Goal: Transaction & Acquisition: Purchase product/service

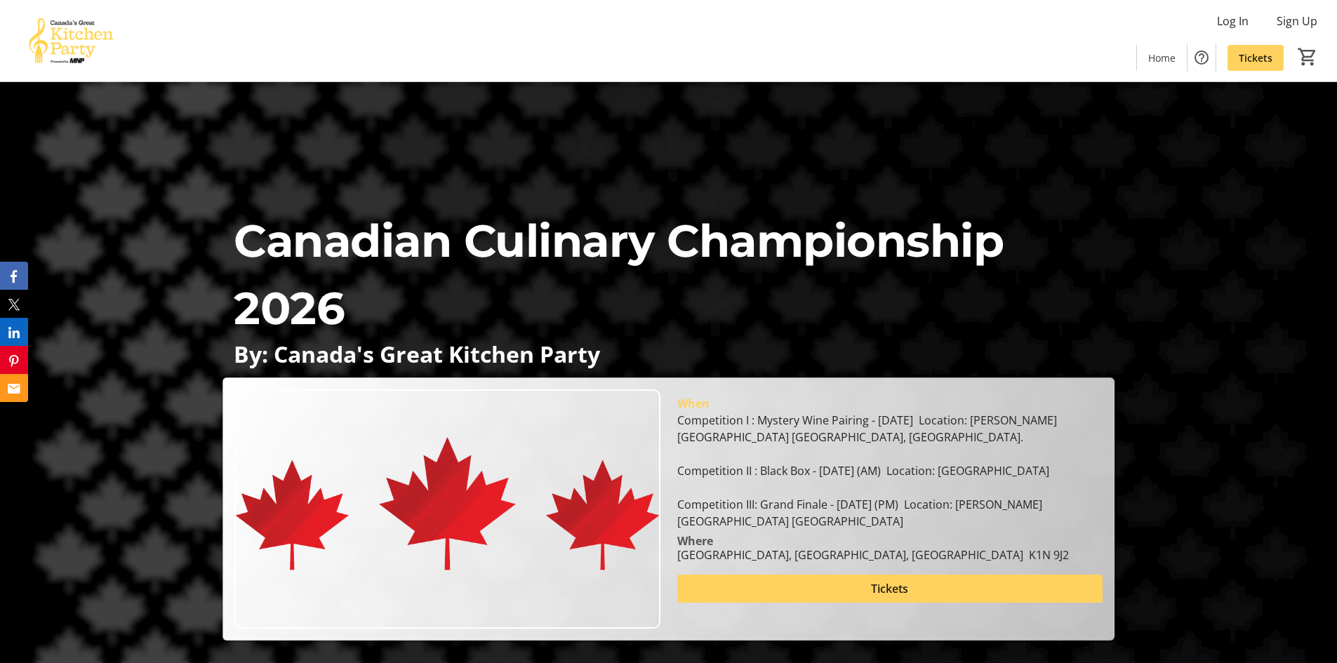
scroll to position [234, 0]
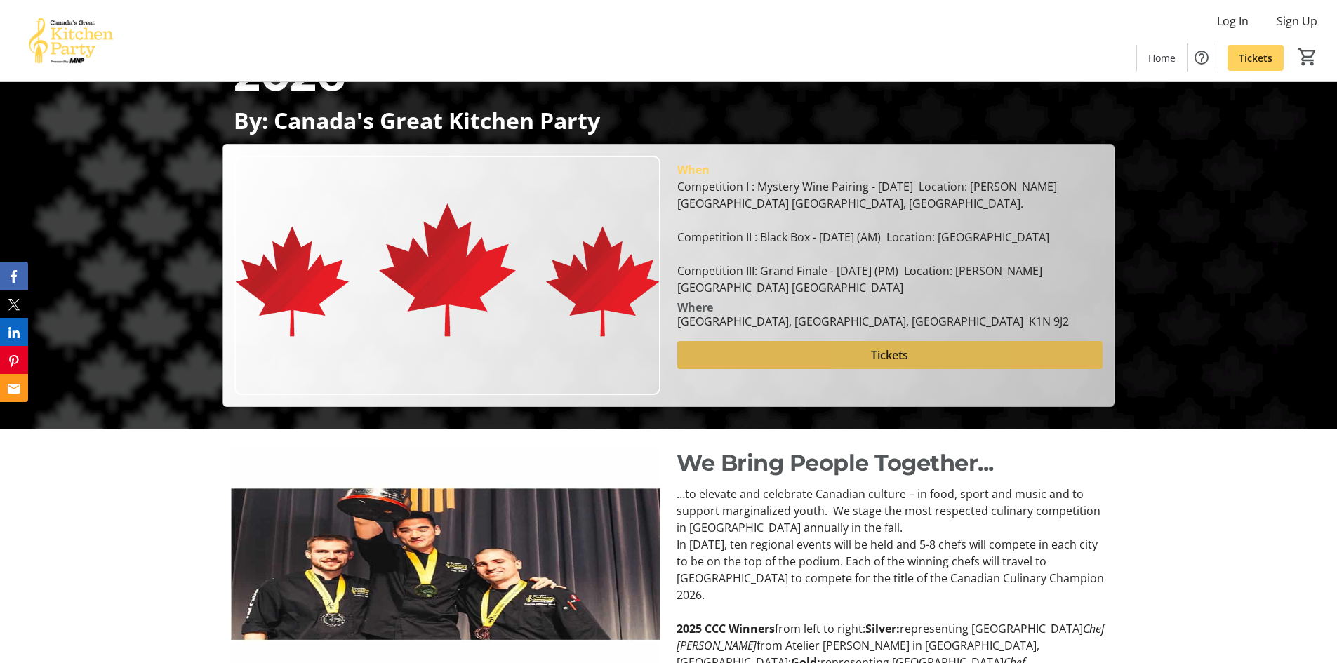
click at [878, 364] on span "Tickets" at bounding box center [889, 355] width 37 height 17
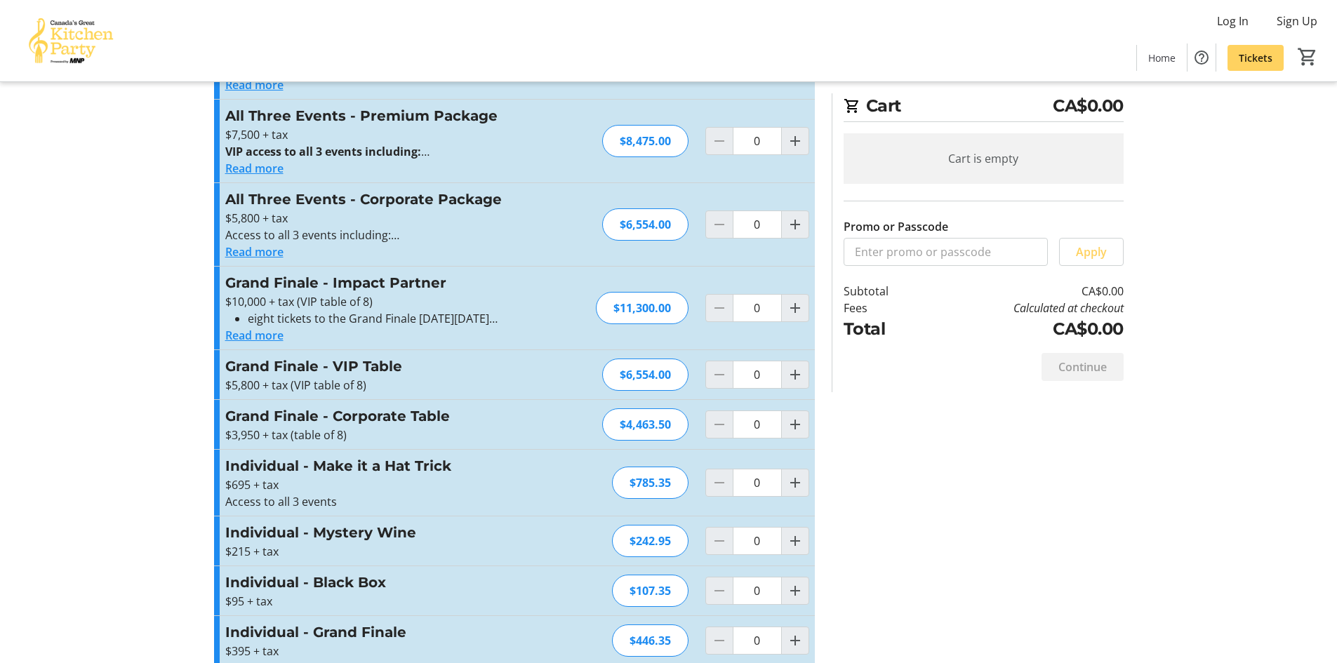
scroll to position [370, 0]
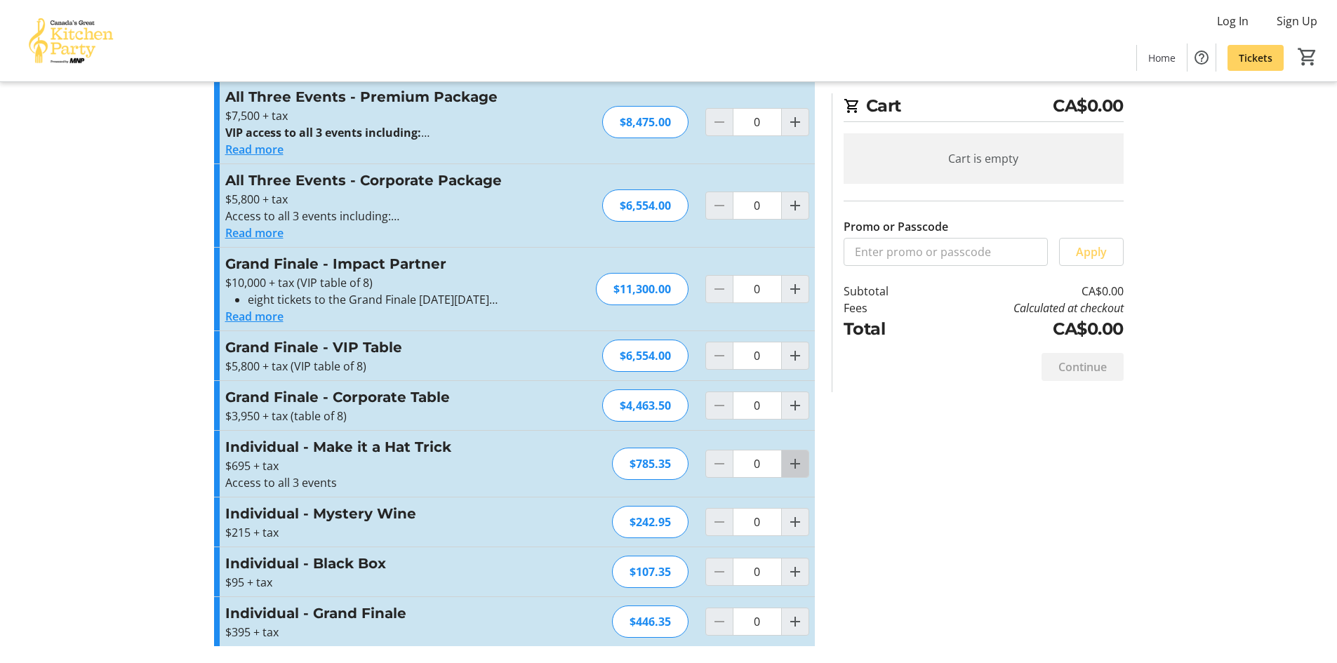
click at [788, 465] on mat-icon "Increment by one" at bounding box center [795, 464] width 17 height 17
click at [791, 467] on mat-icon "Increment by one" at bounding box center [795, 464] width 17 height 17
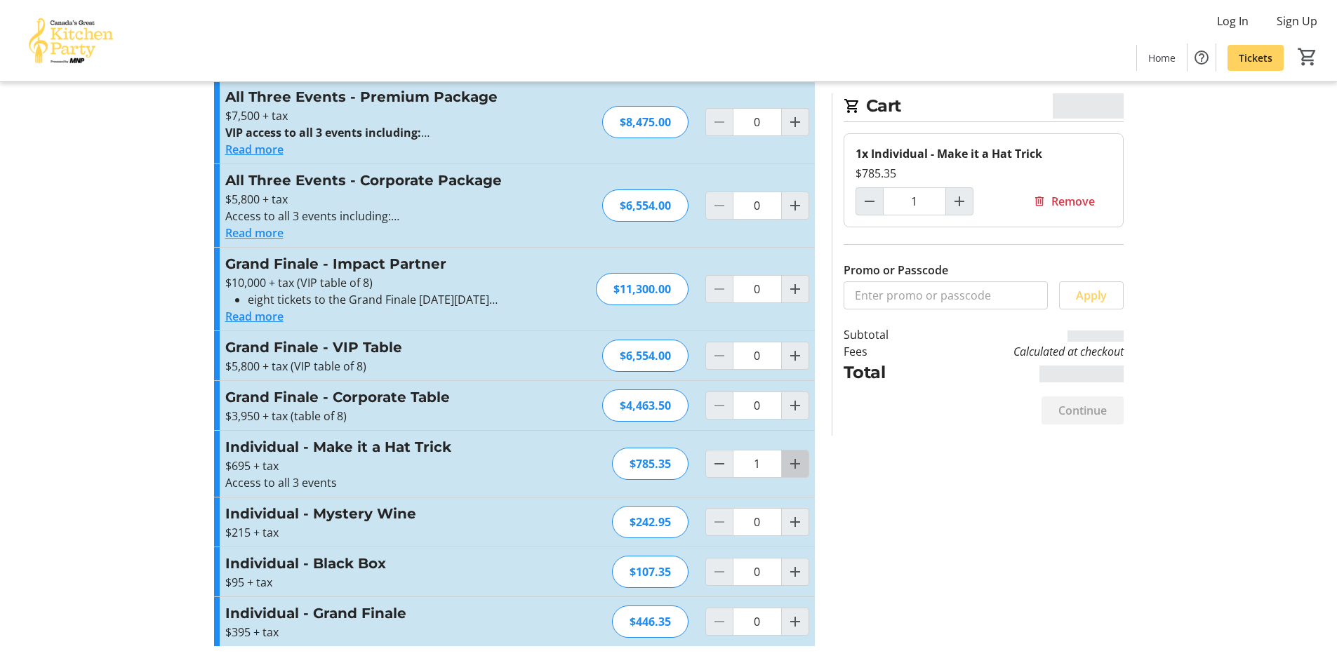
type input "2"
